Goal: Book appointment/travel/reservation

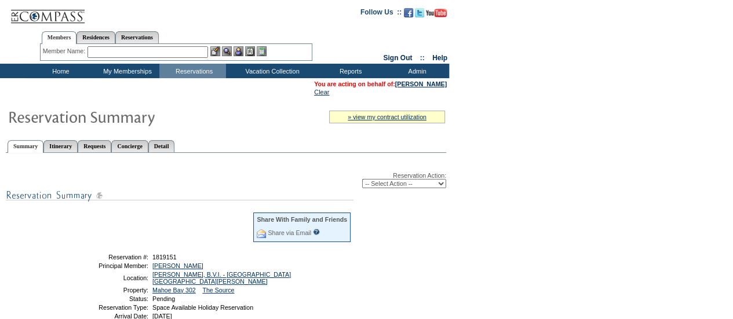
click at [403, 184] on select "-- Select Action -- Modify Reservation Dates Modify Reservation Cost Modify Occ…" at bounding box center [404, 183] width 84 height 9
select select "ConfirmRes"
click at [362, 180] on select "-- Select Action -- Modify Reservation Dates Modify Reservation Cost Modify Occ…" at bounding box center [404, 183] width 84 height 9
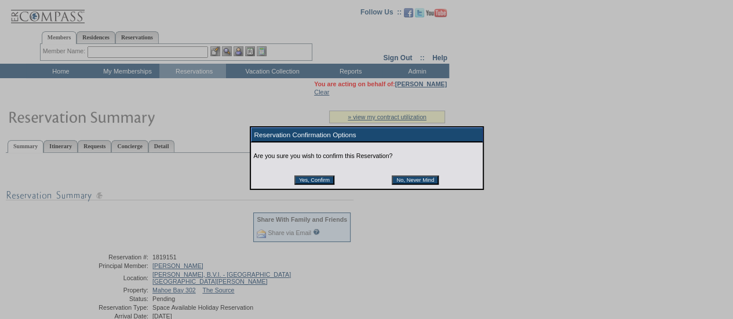
click at [325, 182] on input "Yes, Confirm" at bounding box center [314, 179] width 40 height 9
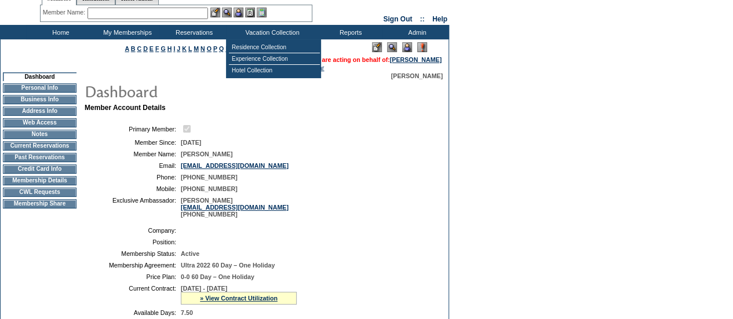
scroll to position [36, 0]
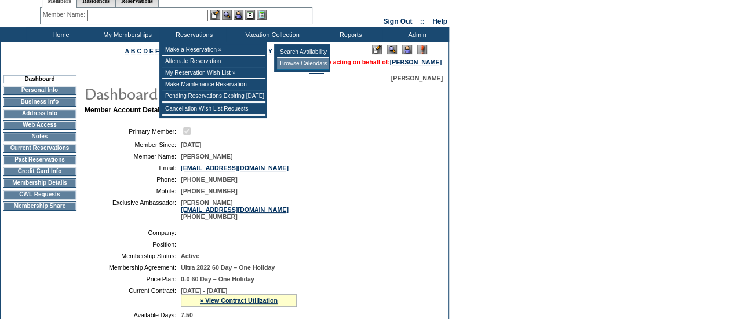
click at [295, 61] on td "Browse Calendars" at bounding box center [303, 64] width 52 height 12
